Goal: Task Accomplishment & Management: Manage account settings

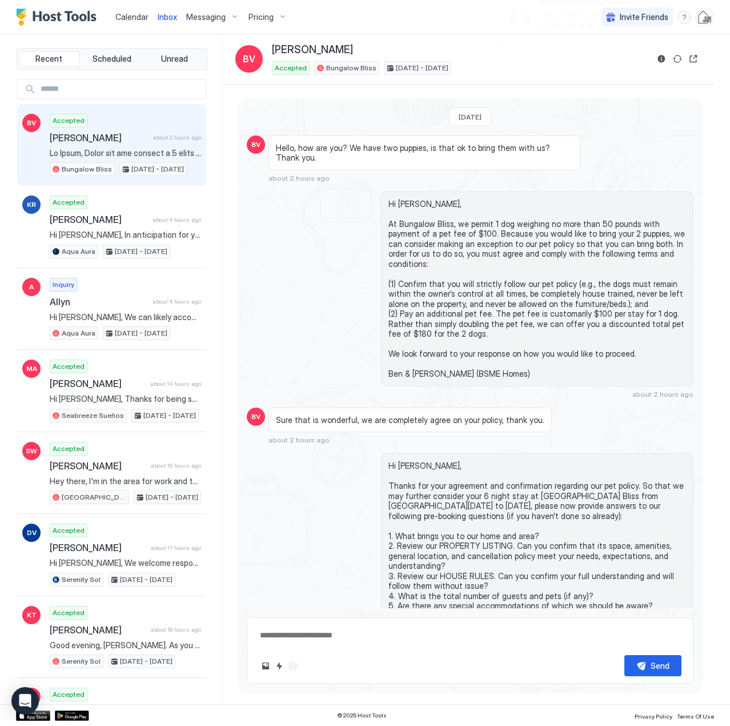
scroll to position [822, 0]
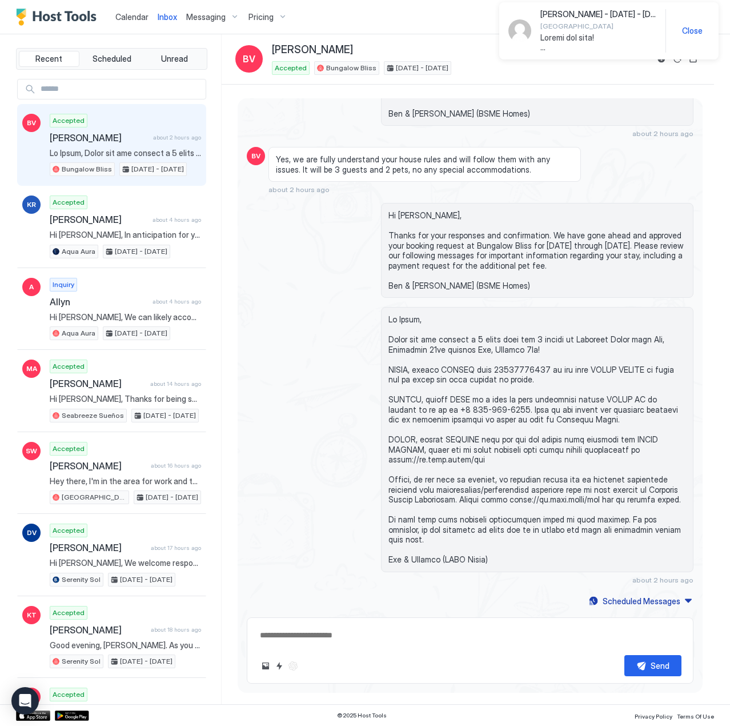
click at [133, 15] on span "Calendar" at bounding box center [131, 17] width 33 height 10
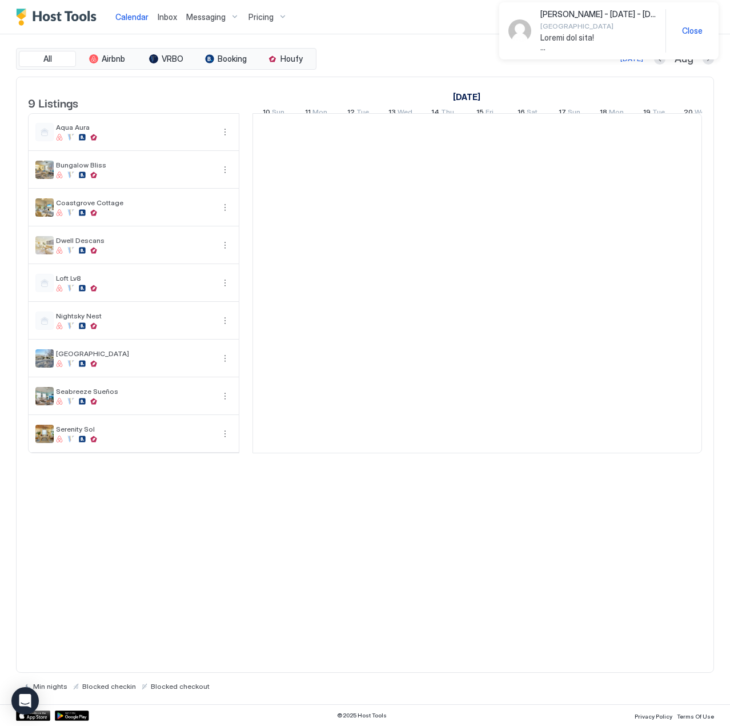
scroll to position [0, 635]
click at [171, 16] on span "Inbox" at bounding box center [167, 17] width 19 height 10
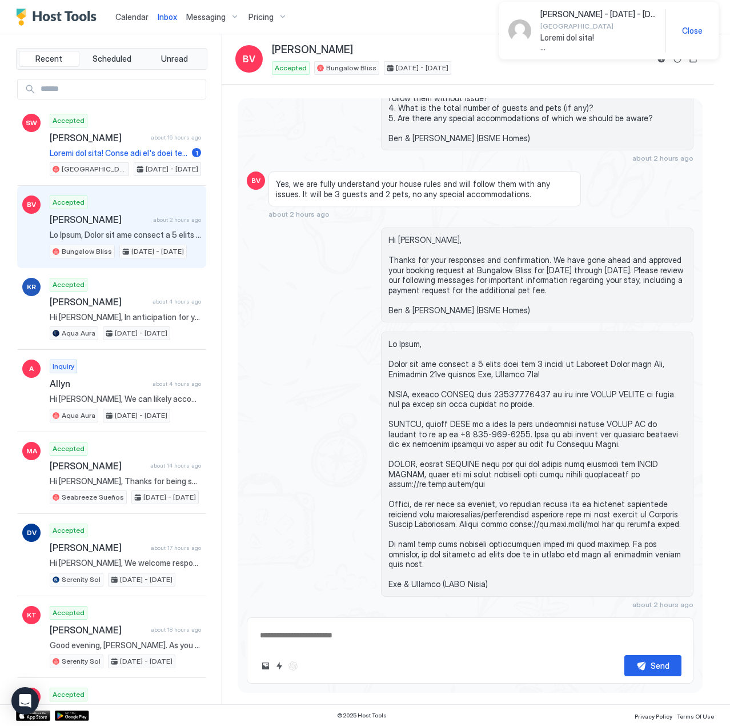
scroll to position [1319, 0]
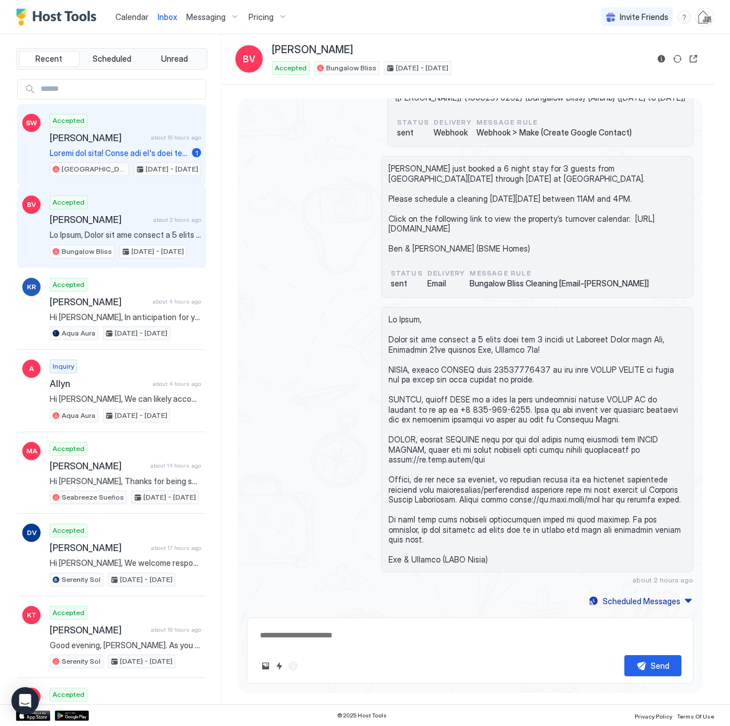
click at [111, 145] on div "Accepted [PERSON_NAME] about 16 hours ago 1 [GEOGRAPHIC_DATA] [DATE] - [DATE]" at bounding box center [125, 145] width 151 height 63
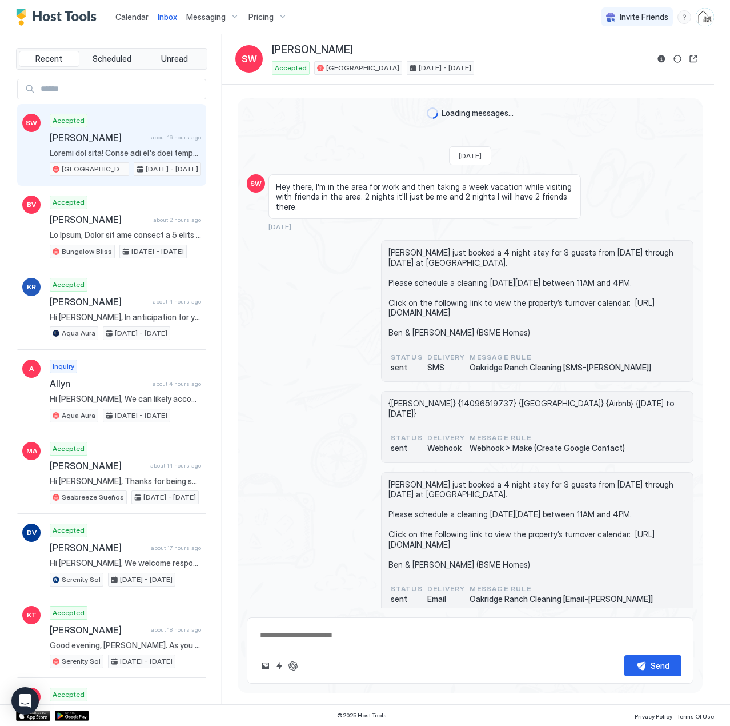
scroll to position [2065, 0]
